Goal: Task Accomplishment & Management: Manage account settings

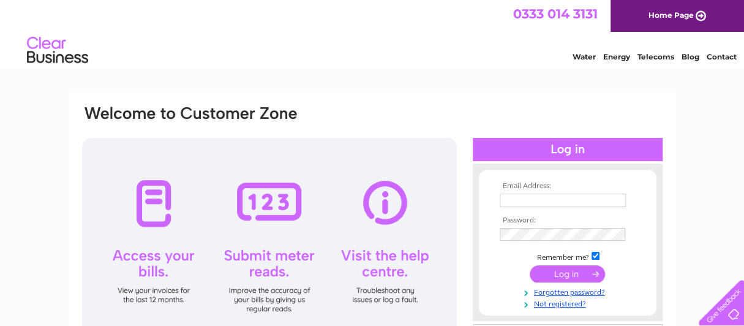
type input "info@oldschoolvet.co.uk"
click at [563, 266] on input "submit" at bounding box center [567, 273] width 75 height 17
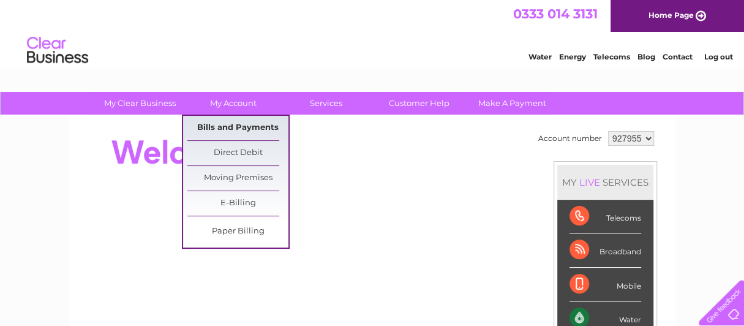
click at [225, 135] on link "Bills and Payments" at bounding box center [237, 128] width 101 height 24
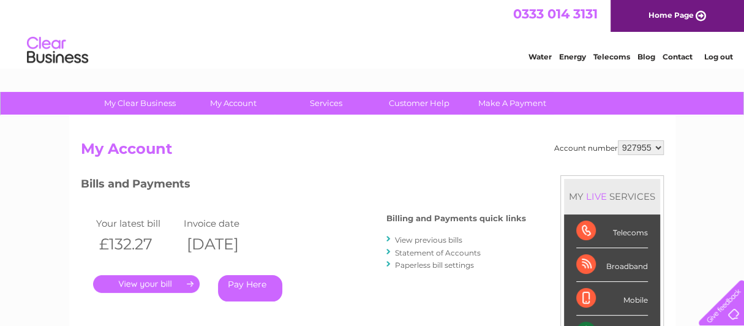
click at [159, 283] on link "." at bounding box center [146, 284] width 107 height 18
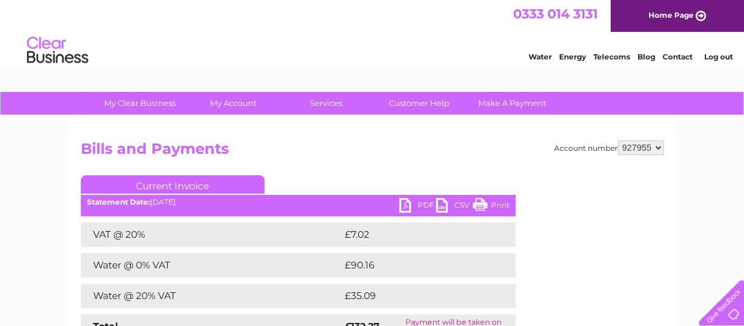
click at [405, 203] on link "PDF" at bounding box center [417, 207] width 37 height 18
